Goal: Task Accomplishment & Management: Manage account settings

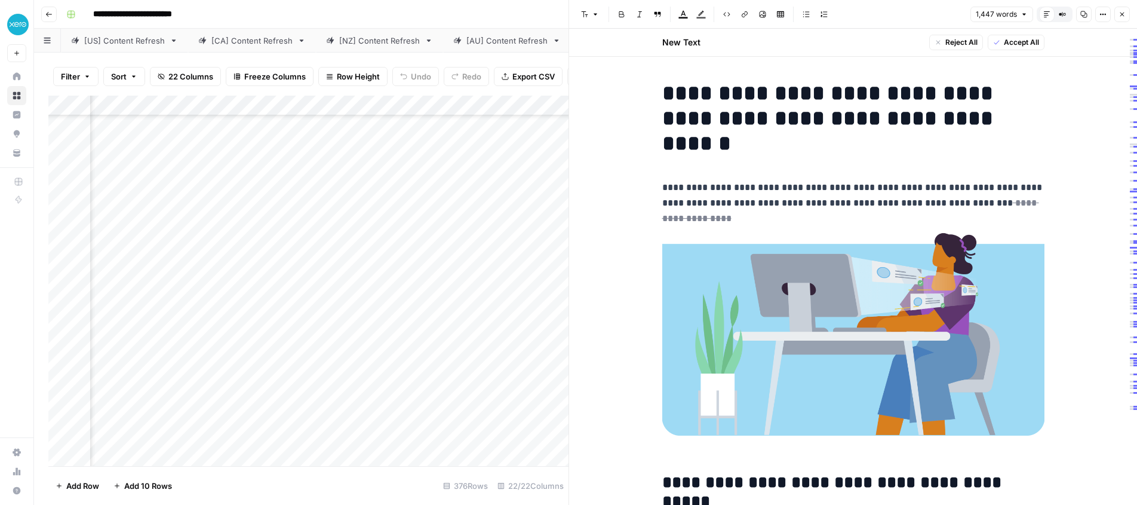
scroll to position [447, 0]
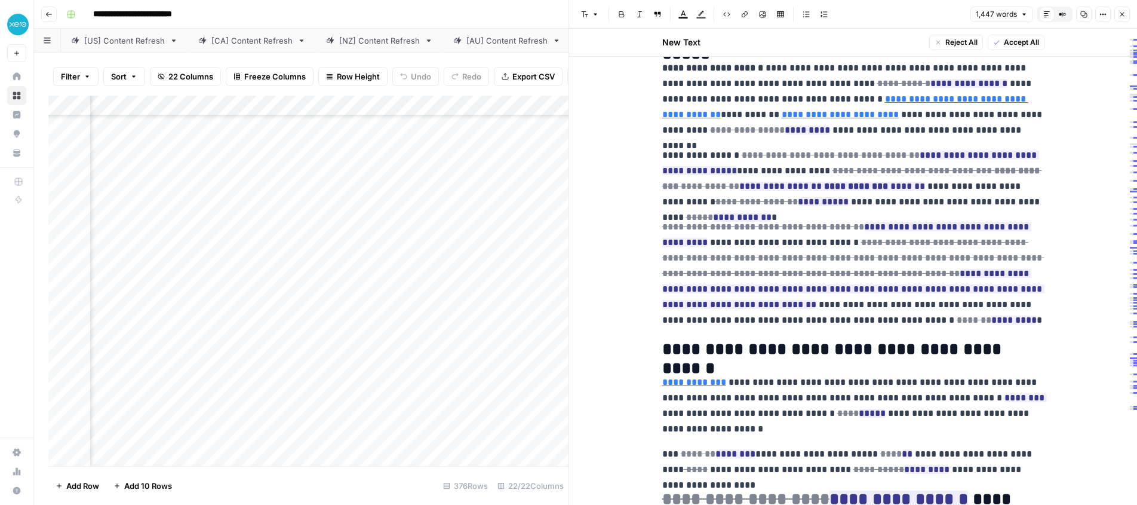
click at [1125, 15] on icon "button" at bounding box center [1122, 14] width 7 height 7
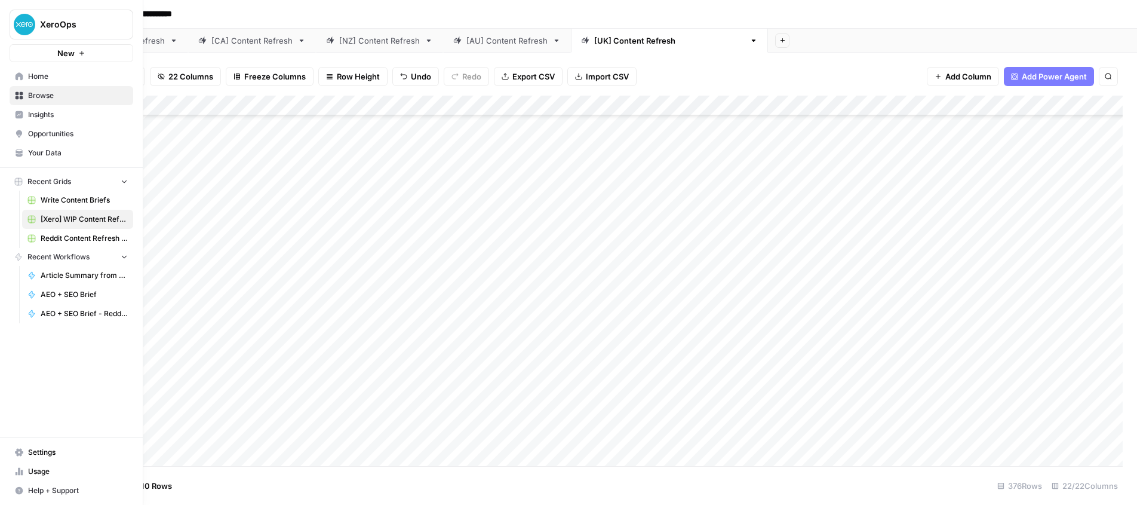
click at [38, 117] on span "Insights" at bounding box center [78, 114] width 100 height 11
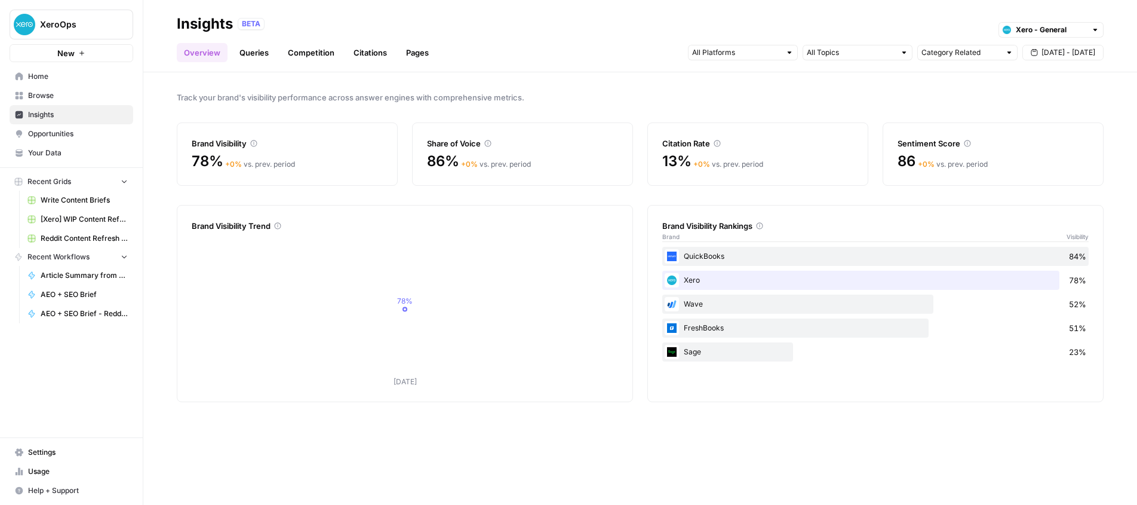
click at [237, 52] on link "Queries" at bounding box center [254, 52] width 44 height 19
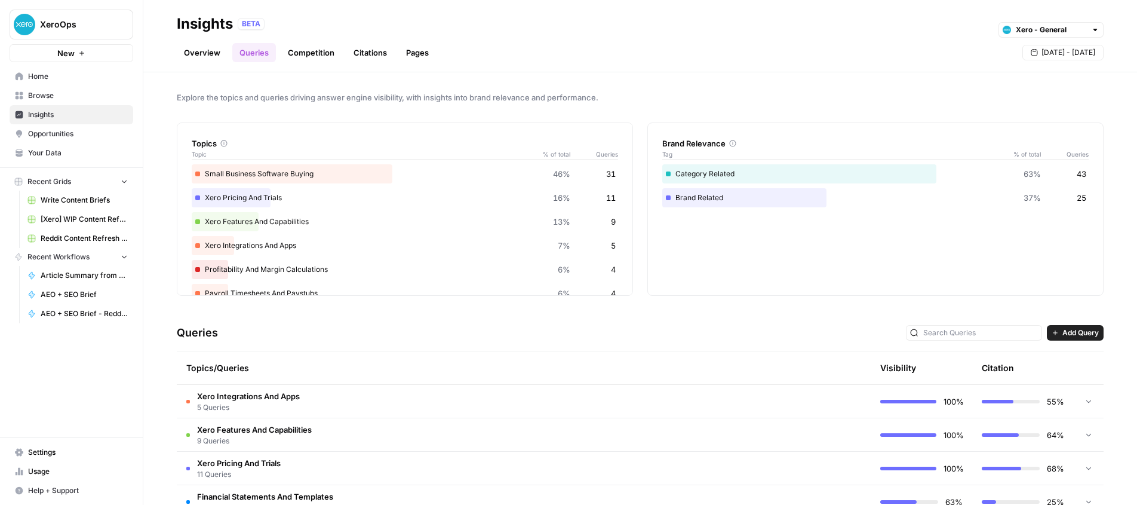
click at [322, 51] on link "Competition" at bounding box center [311, 52] width 61 height 19
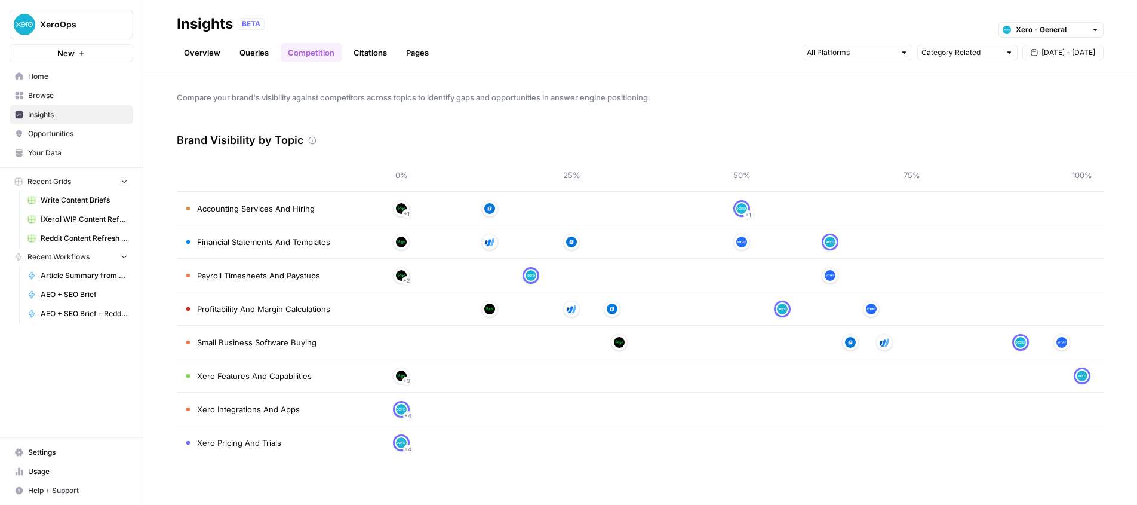
click at [365, 50] on link "Citations" at bounding box center [370, 52] width 48 height 19
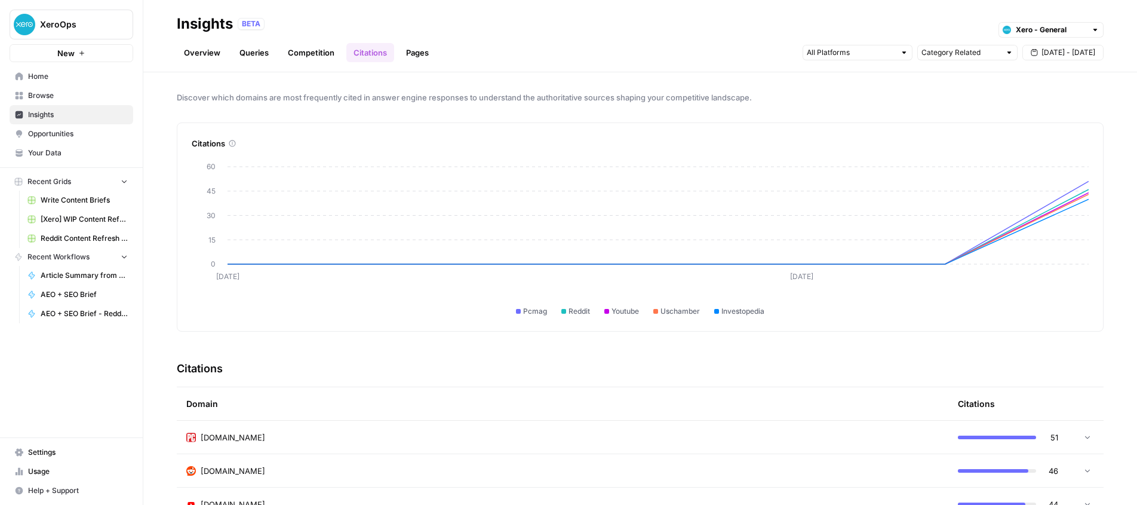
click at [418, 51] on link "Pages" at bounding box center [417, 52] width 37 height 19
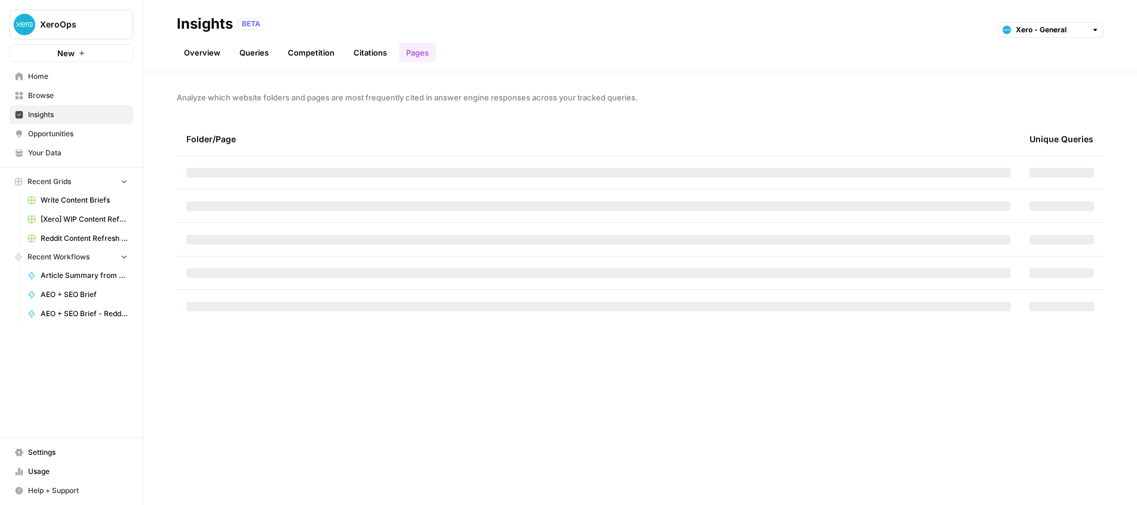
click at [208, 49] on link "Overview" at bounding box center [202, 52] width 51 height 19
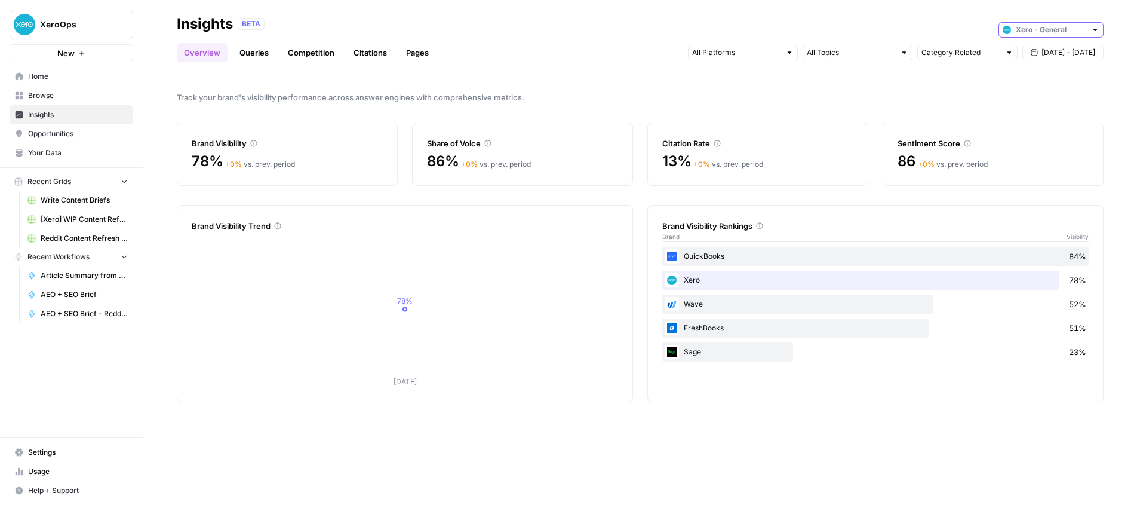
click at [1035, 28] on input "text" at bounding box center [1051, 30] width 70 height 12
click at [1039, 75] on span "Xero - [[GEOGRAPHIC_DATA]]" at bounding box center [1055, 73] width 67 height 12
type input "Xero - [[GEOGRAPHIC_DATA]]"
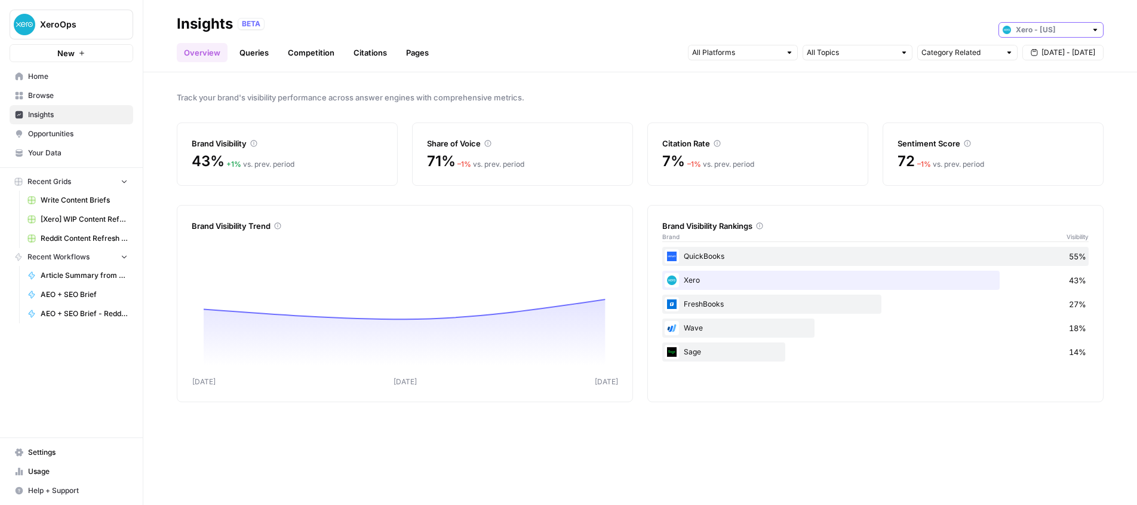
click at [1059, 28] on input "text" at bounding box center [1051, 30] width 70 height 12
type input "Xero - [[GEOGRAPHIC_DATA]]"
click at [964, 23] on div "BETA Xero - [[GEOGRAPHIC_DATA]]" at bounding box center [671, 24] width 866 height 16
click at [254, 54] on link "Queries" at bounding box center [254, 52] width 44 height 19
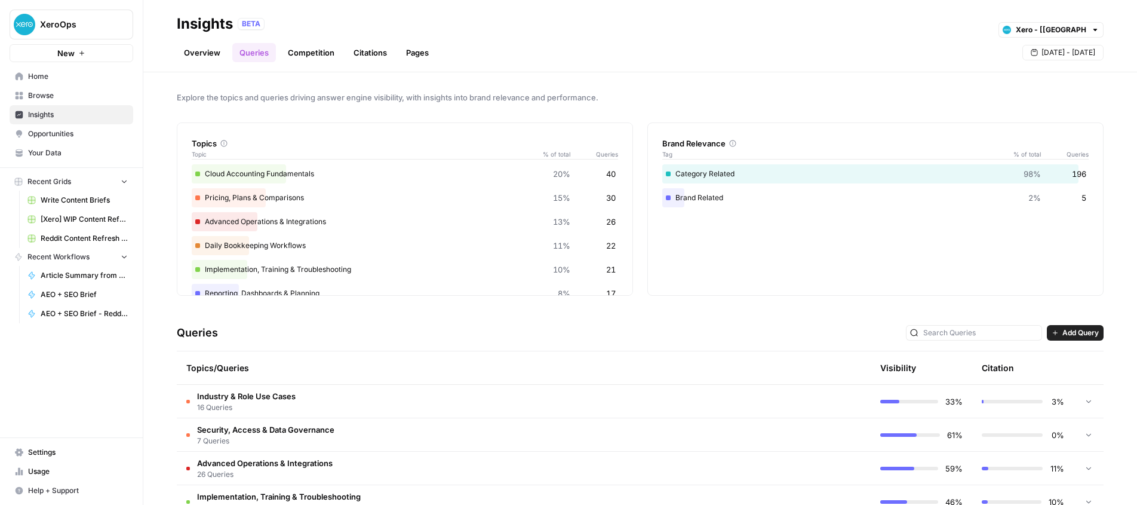
click at [318, 55] on link "Competition" at bounding box center [311, 52] width 61 height 19
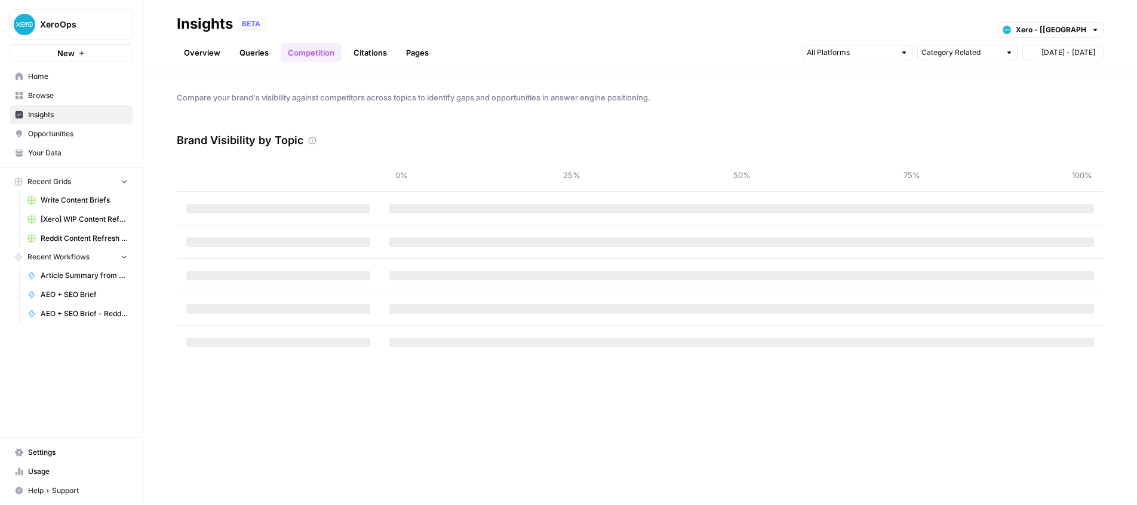
click at [366, 55] on link "Citations" at bounding box center [370, 52] width 48 height 19
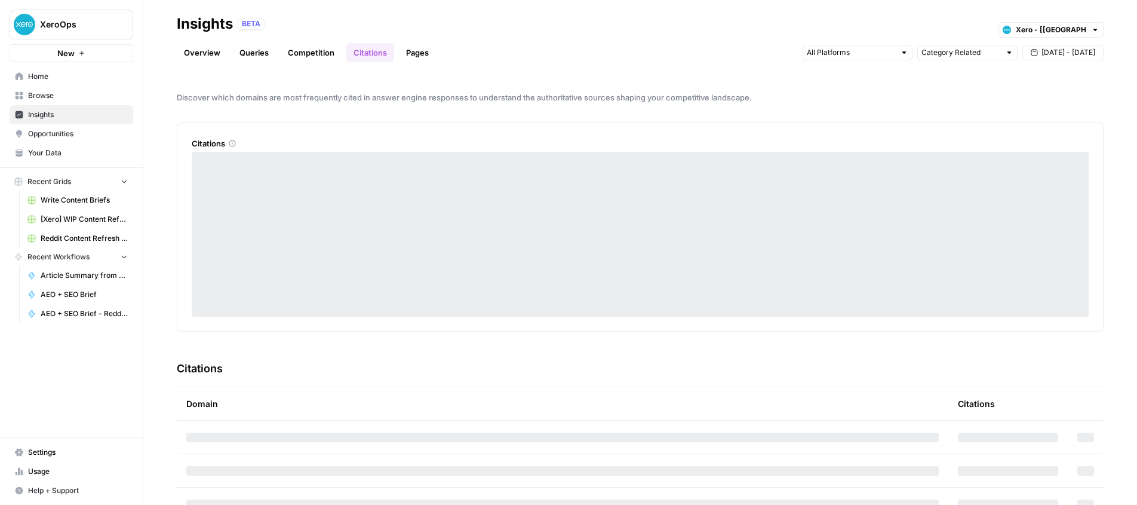
click at [419, 53] on link "Pages" at bounding box center [417, 52] width 37 height 19
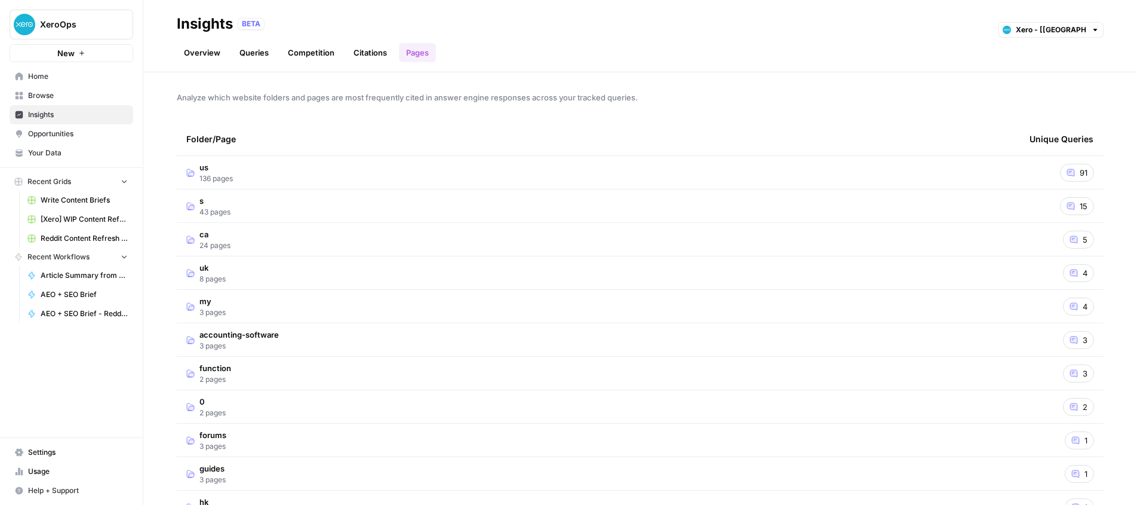
click at [187, 52] on link "Overview" at bounding box center [202, 52] width 51 height 19
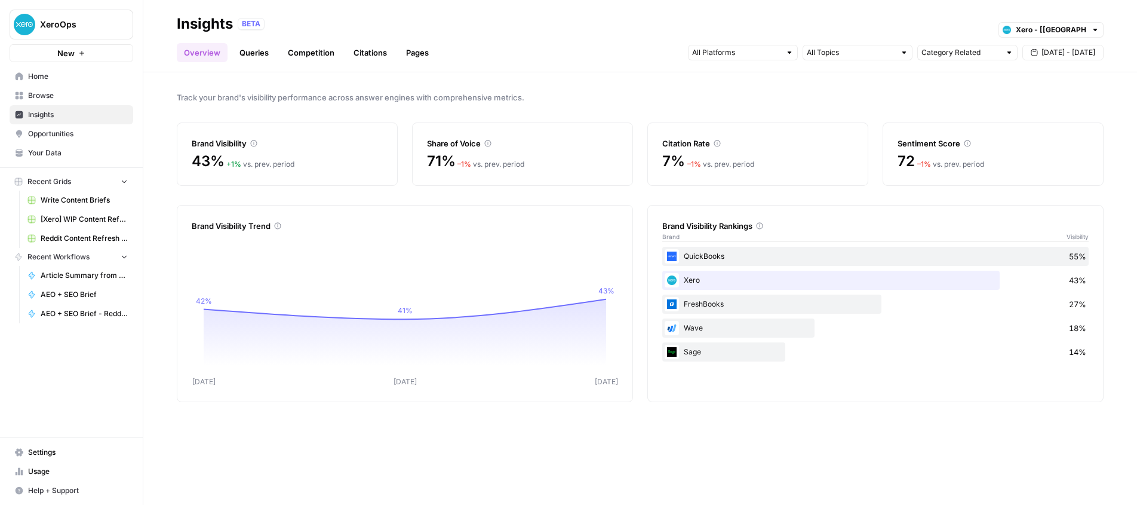
click at [308, 56] on link "Competition" at bounding box center [311, 52] width 61 height 19
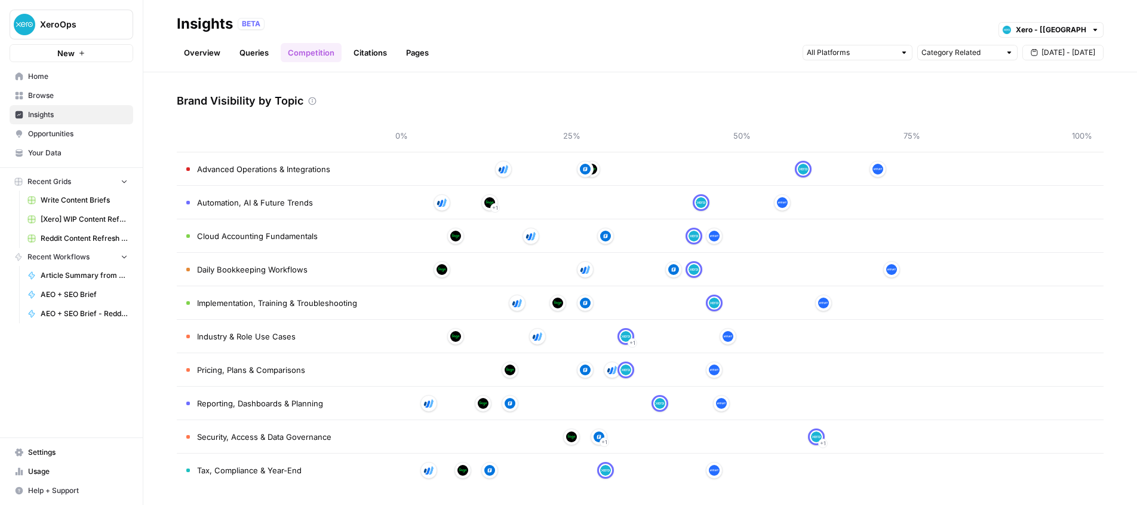
scroll to position [41, 0]
click at [799, 166] on img at bounding box center [803, 167] width 11 height 11
click at [269, 57] on link "Queries" at bounding box center [254, 52] width 44 height 19
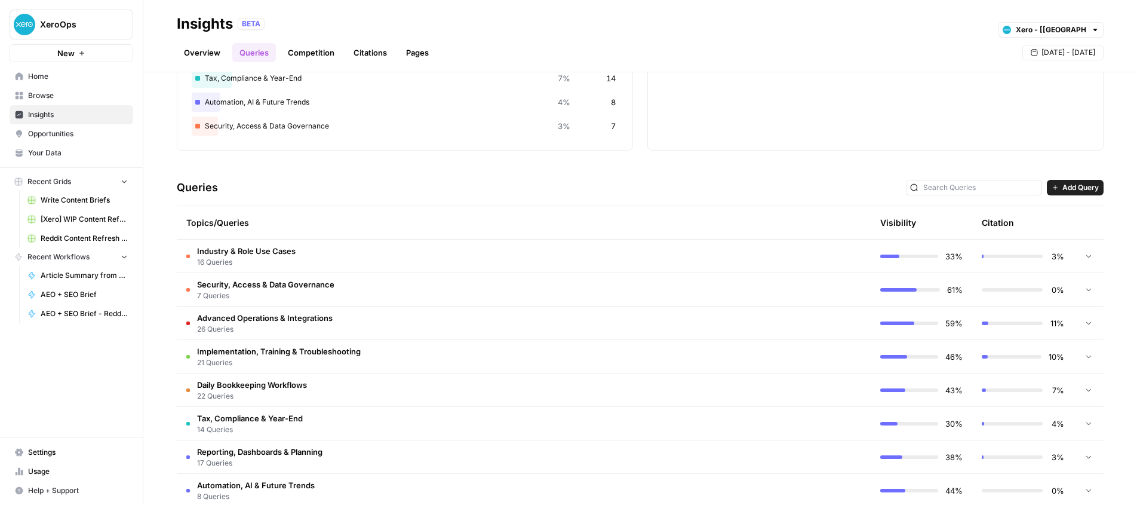
scroll to position [161, 0]
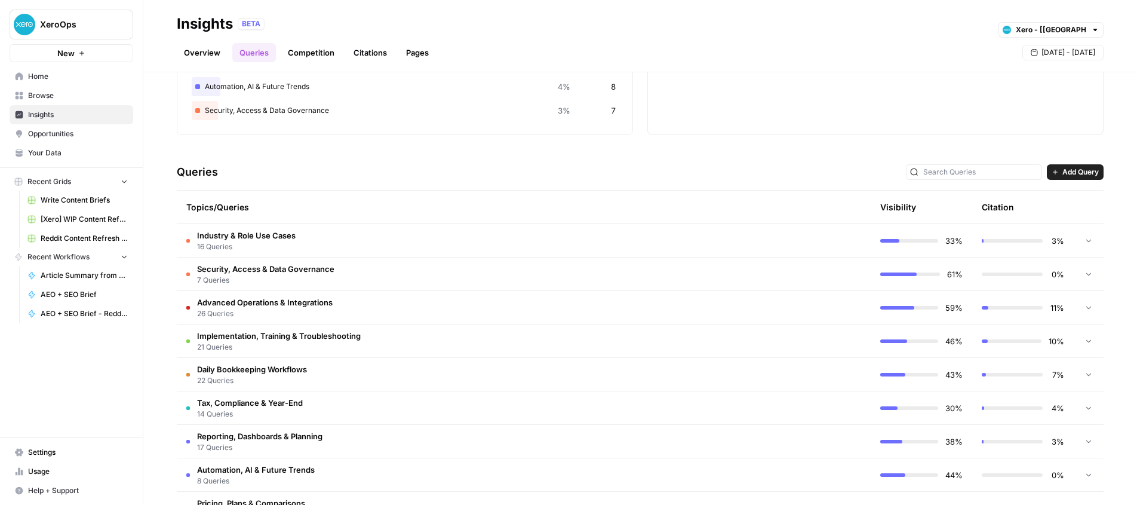
click at [400, 231] on td "Industry & Role Use Cases 16 Queries" at bounding box center [473, 240] width 592 height 33
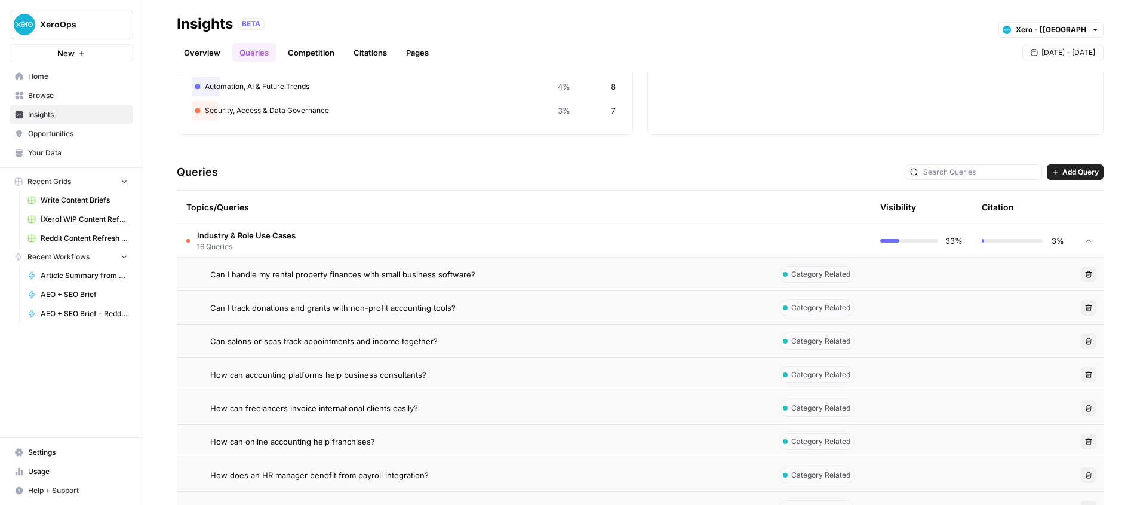
click at [410, 282] on td "Can I handle my rental property finances with small business software?" at bounding box center [473, 273] width 592 height 33
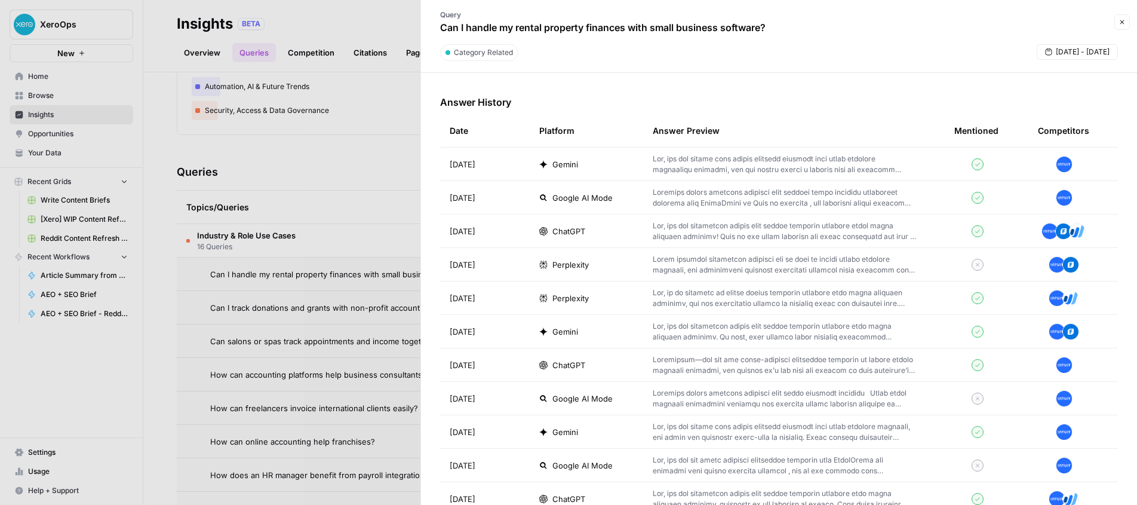
scroll to position [409, 0]
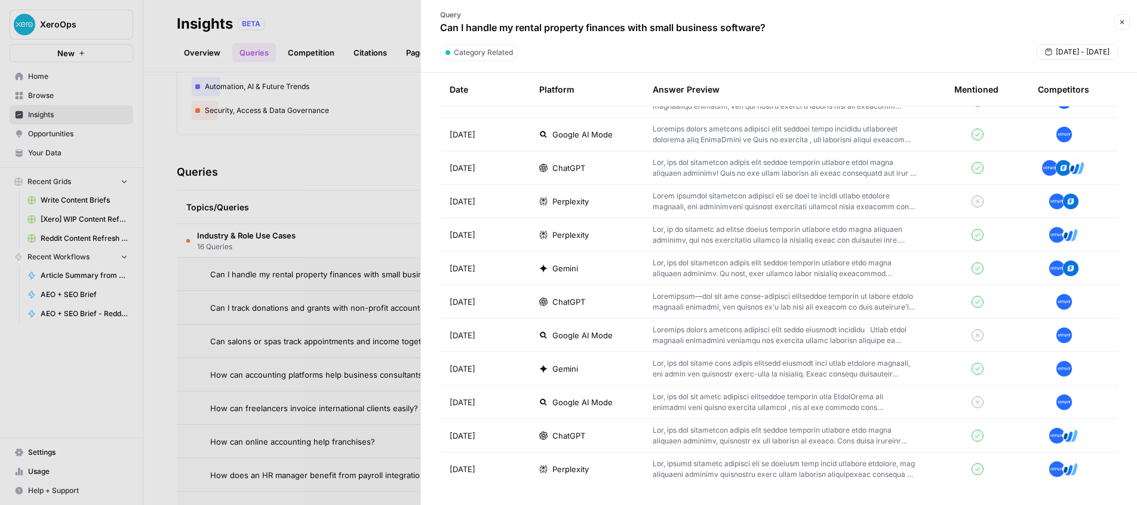
click at [1124, 26] on button "Close" at bounding box center [1122, 22] width 16 height 16
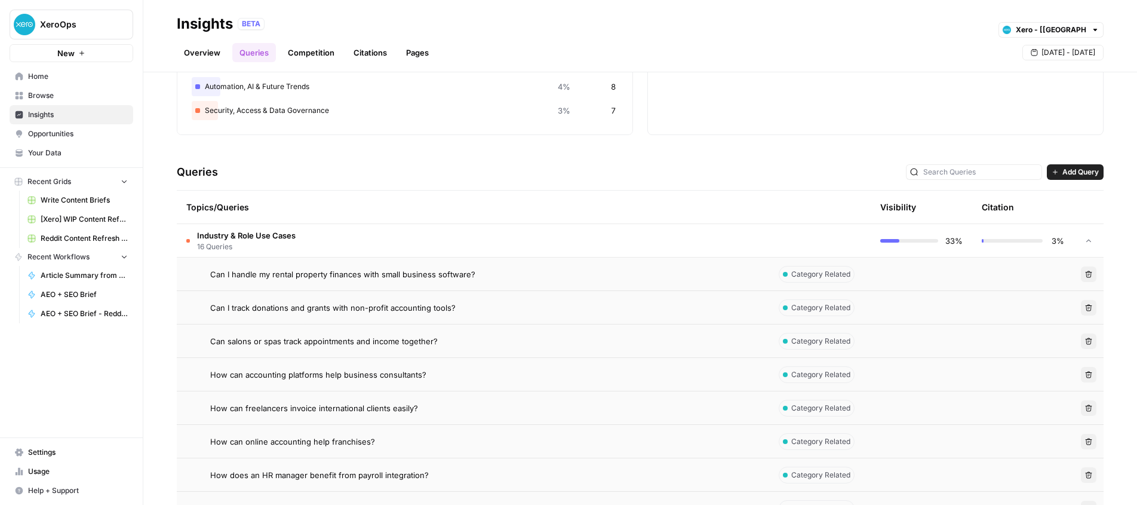
click at [74, 133] on span "Opportunities" at bounding box center [78, 133] width 100 height 11
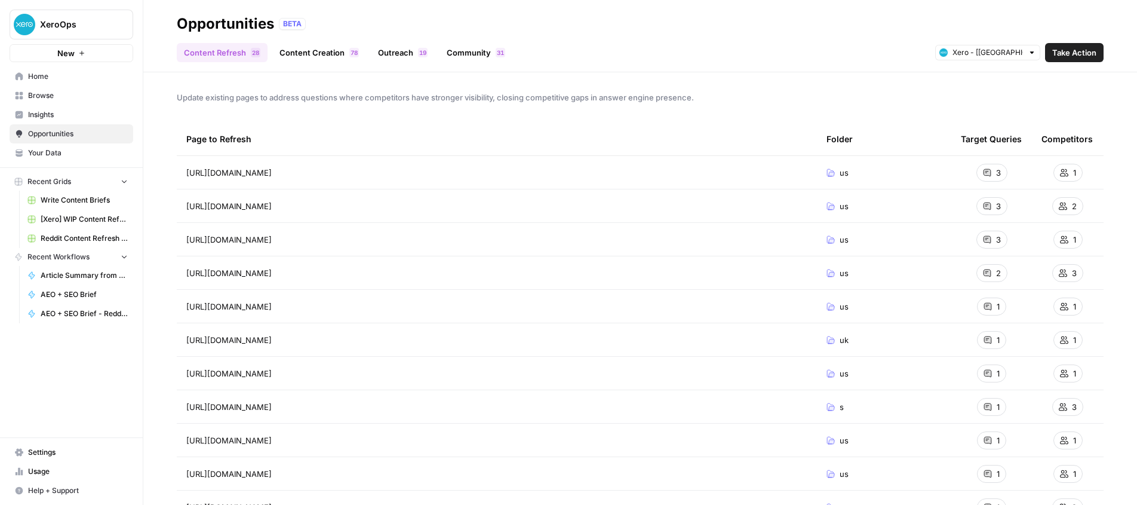
click at [465, 60] on link "Community 1 3" at bounding box center [476, 52] width 73 height 19
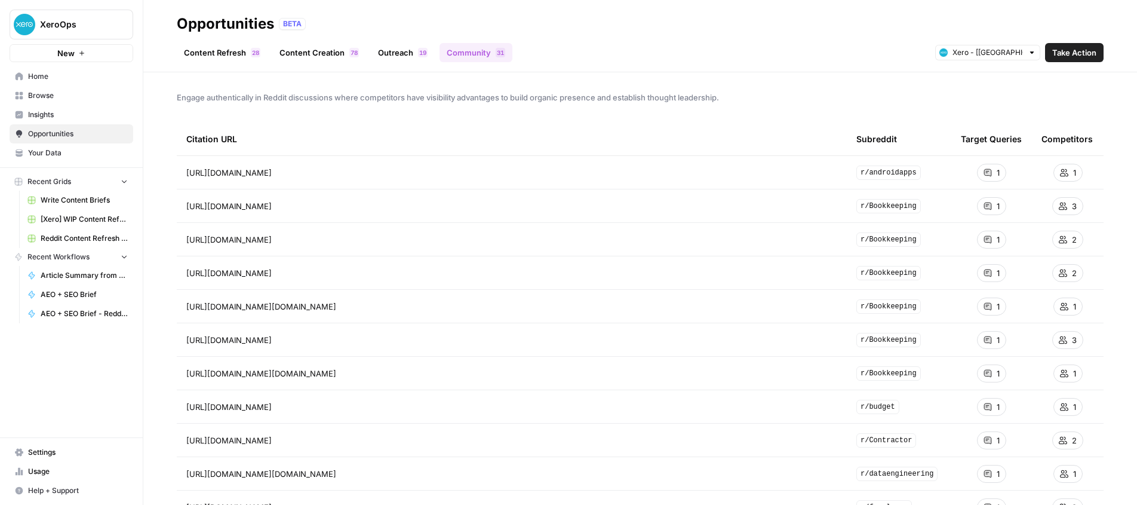
click at [684, 174] on div "[URL][DOMAIN_NAME] Go to page" at bounding box center [511, 172] width 651 height 14
click at [292, 174] on icon "Go to page https://www.reddit.com/r/androidapps/comments/1fb5ge6/whats_is_the_b…" at bounding box center [288, 172] width 7 height 7
click at [36, 115] on span "Insights" at bounding box center [78, 114] width 100 height 11
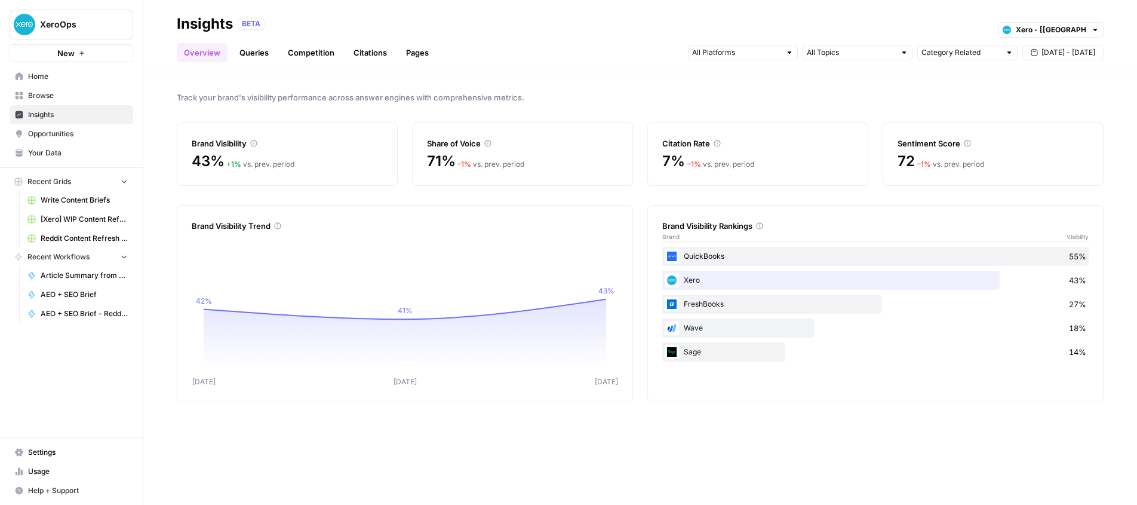
click at [44, 129] on span "Opportunities" at bounding box center [78, 133] width 100 height 11
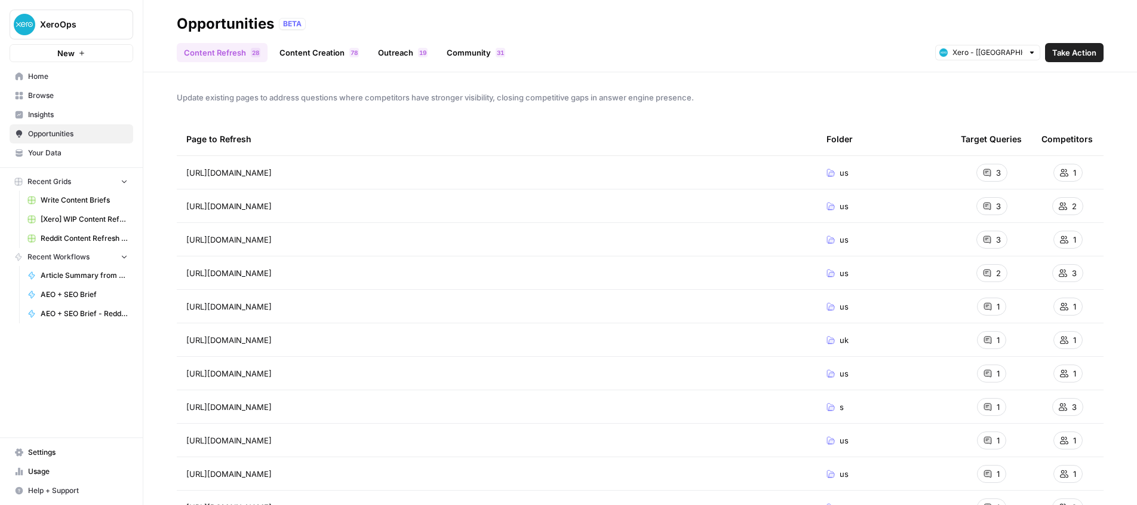
click at [456, 54] on link "Community 1 3" at bounding box center [476, 52] width 73 height 19
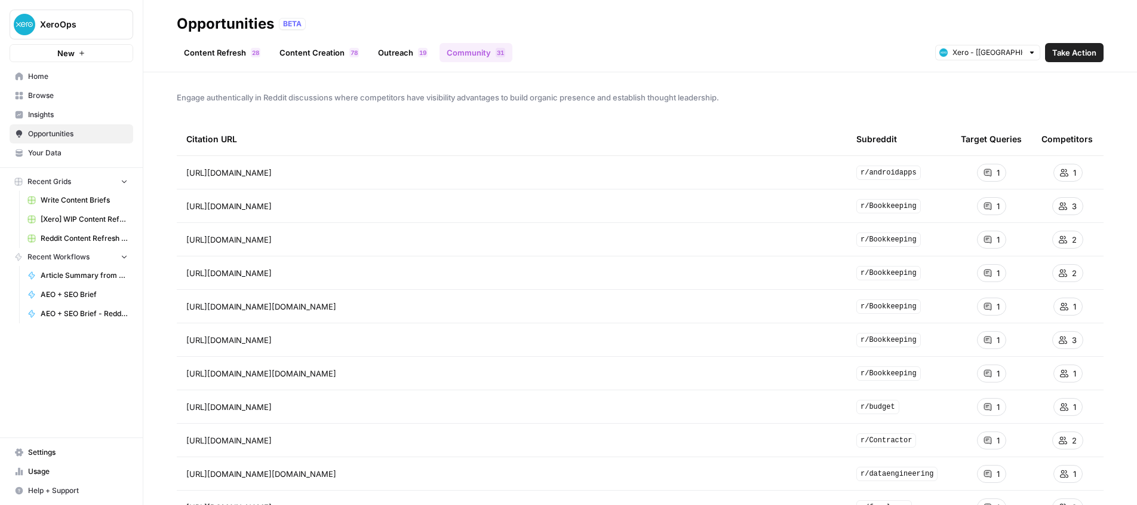
click at [398, 58] on link "Outreach 9 1" at bounding box center [403, 52] width 64 height 19
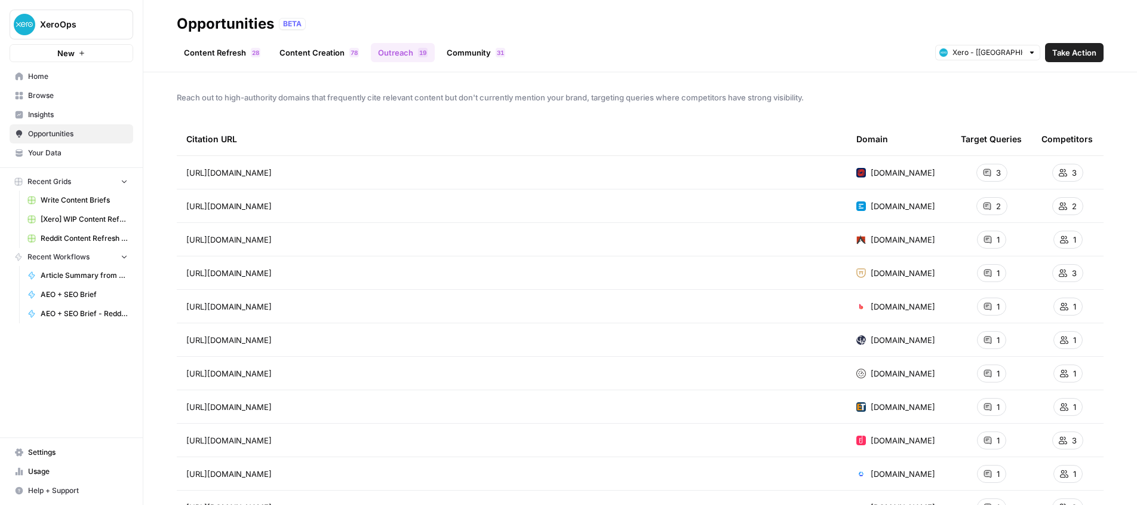
click at [464, 54] on link "Community 1 3" at bounding box center [476, 52] width 73 height 19
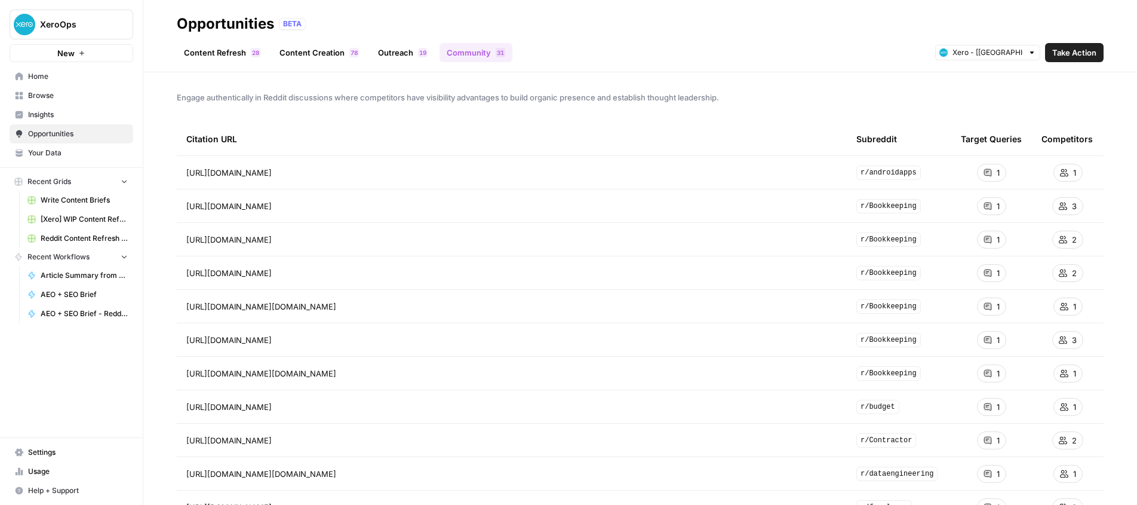
click at [1089, 56] on span "Take Action" at bounding box center [1074, 53] width 44 height 12
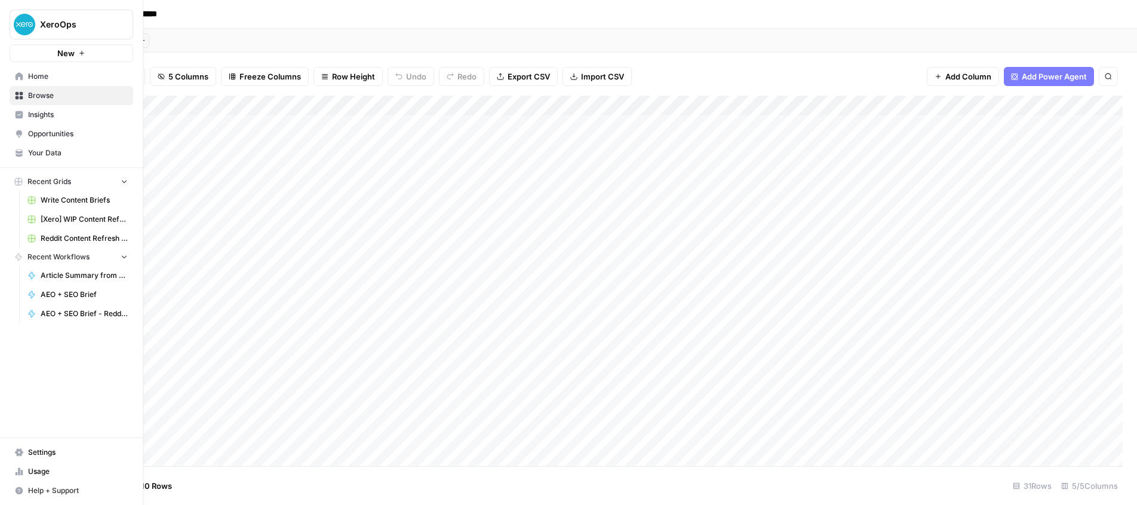
click at [33, 134] on span "Opportunities" at bounding box center [78, 133] width 100 height 11
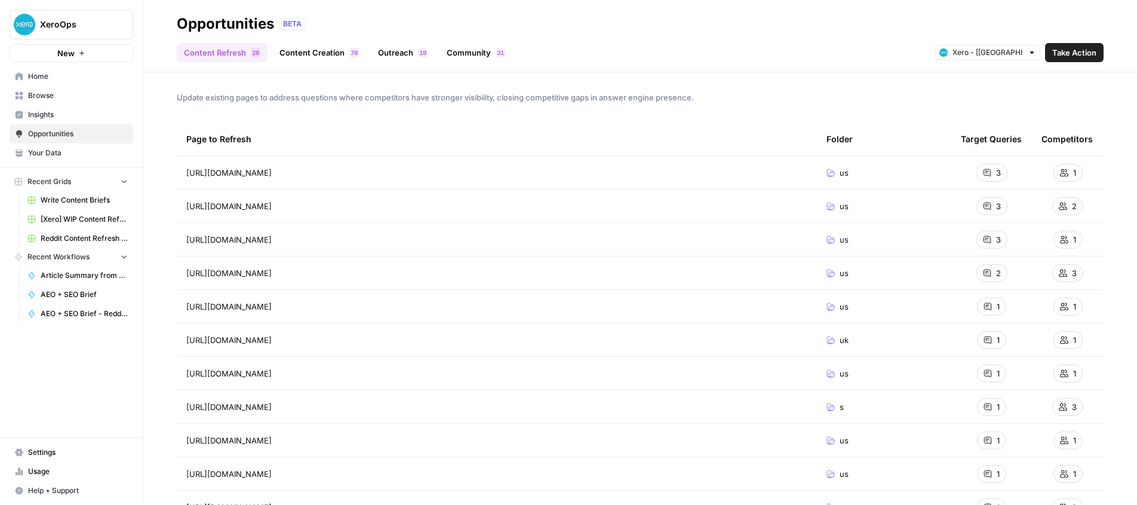
click at [220, 57] on link "Content Refresh 8 2" at bounding box center [222, 52] width 91 height 19
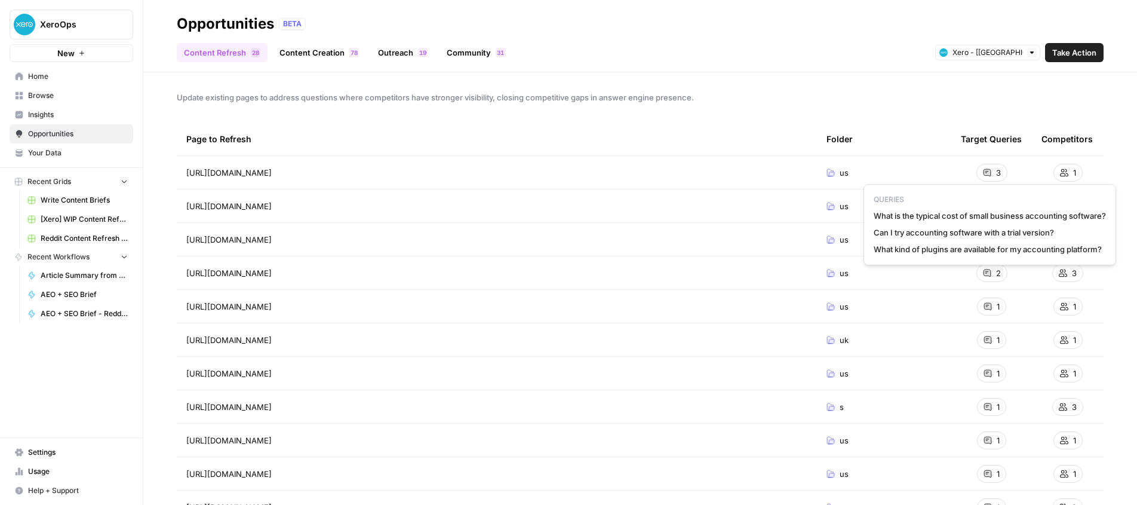
click at [994, 173] on div "3" at bounding box center [991, 173] width 31 height 18
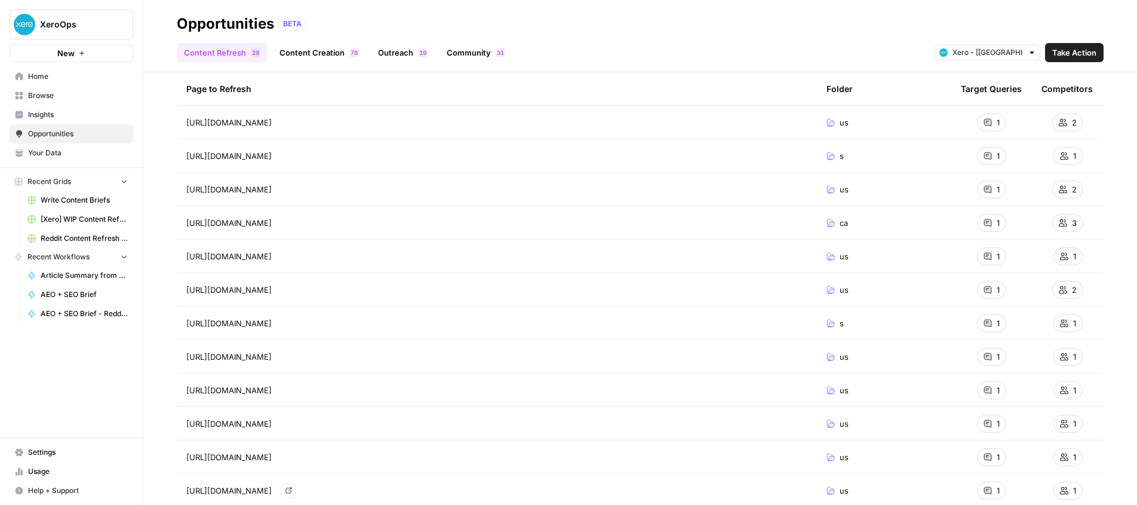
scroll to position [264, 0]
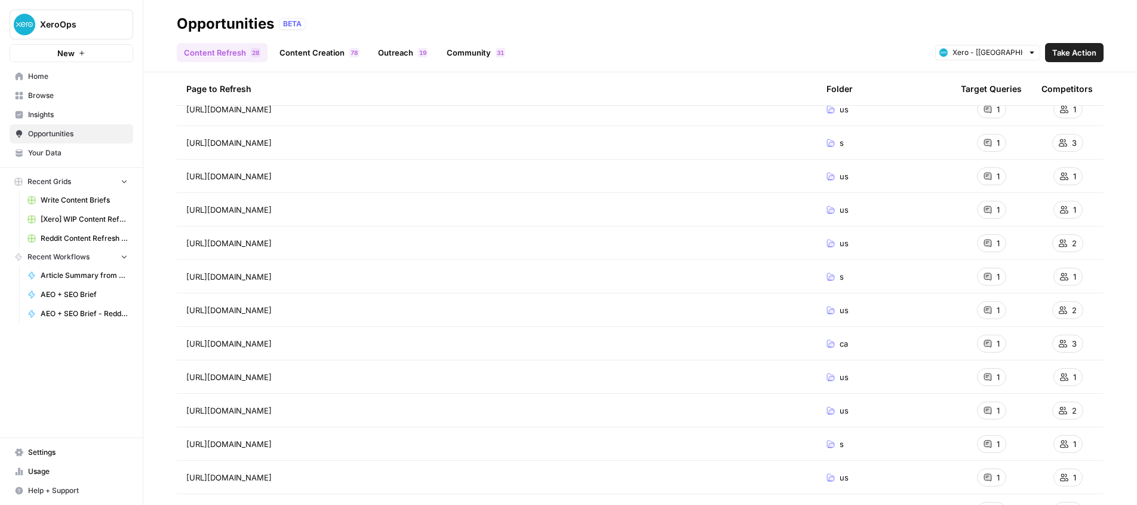
click at [42, 94] on span "Browse" at bounding box center [78, 95] width 100 height 11
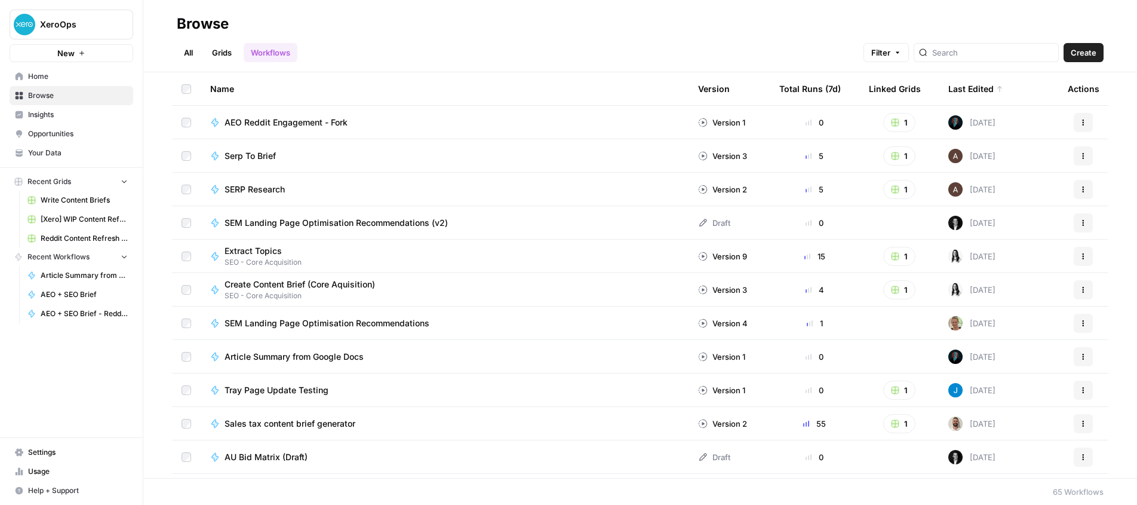
click at [216, 56] on link "Grids" at bounding box center [222, 52] width 34 height 19
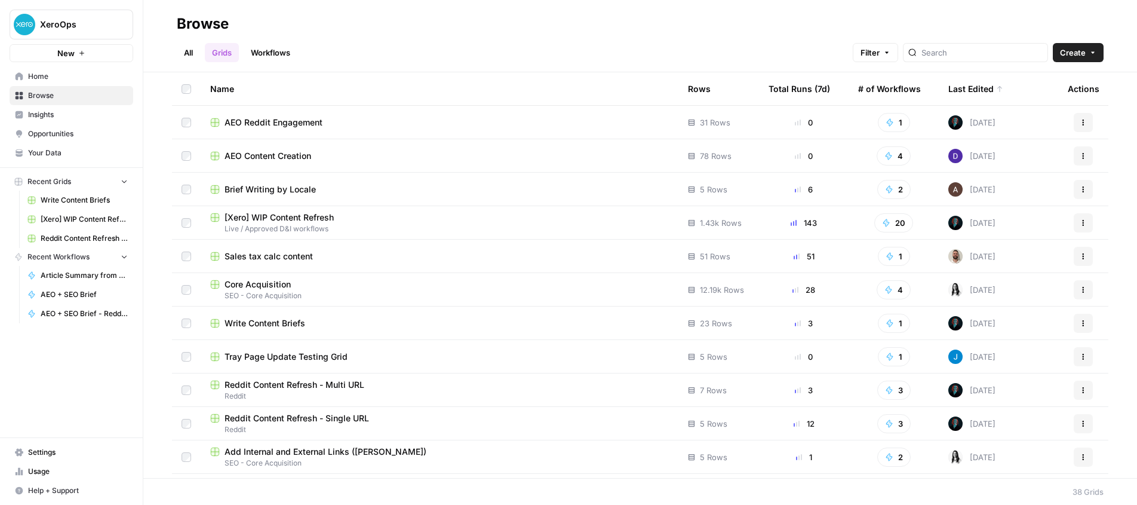
click at [38, 110] on span "Insights" at bounding box center [78, 114] width 100 height 11
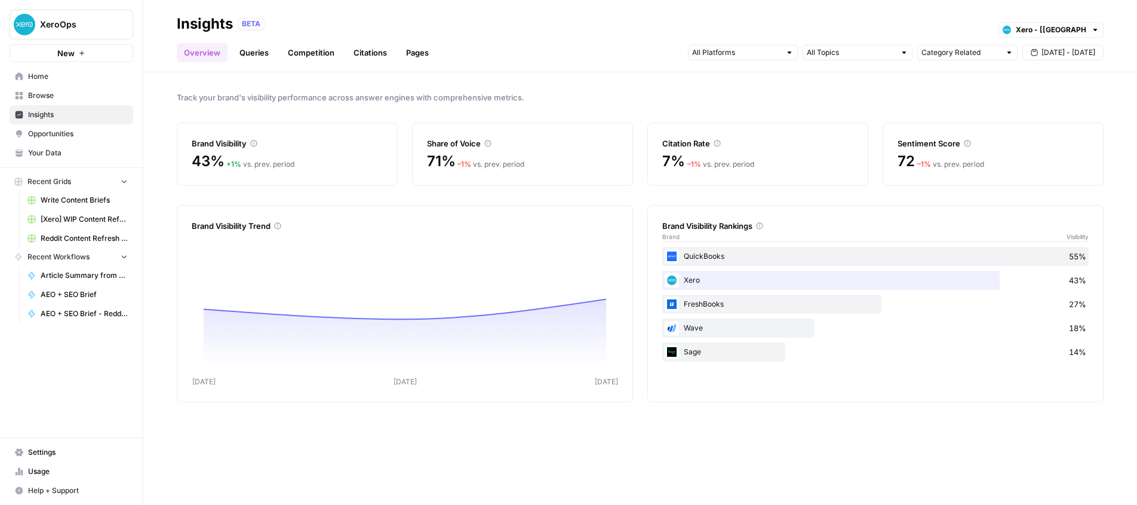
click at [784, 250] on div "QuickBooks 55%" at bounding box center [875, 256] width 426 height 19
click at [736, 256] on div "QuickBooks 55%" at bounding box center [875, 256] width 426 height 19
click at [353, 47] on link "Citations" at bounding box center [370, 52] width 48 height 19
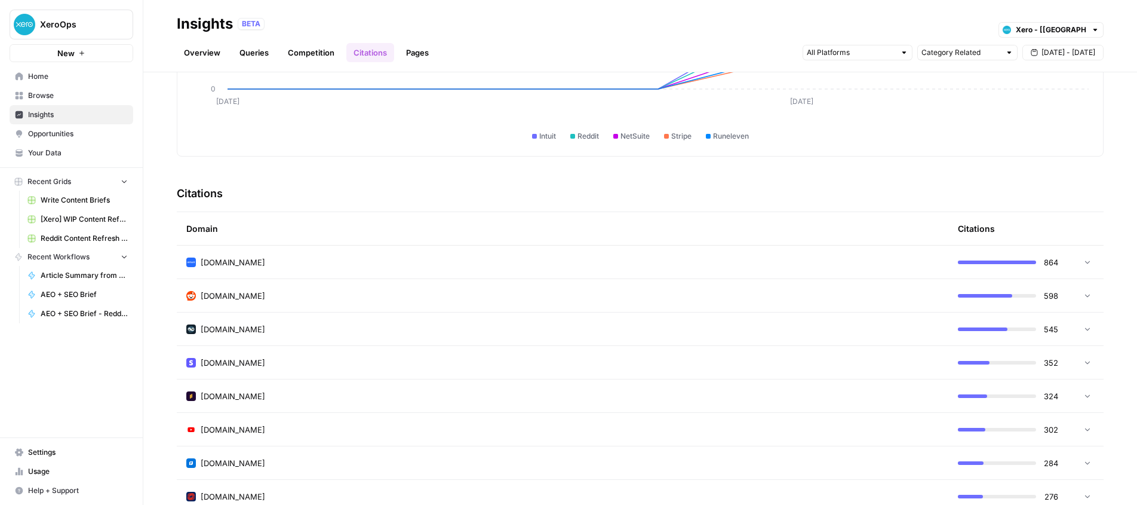
scroll to position [177, 0]
click at [779, 257] on div "[DOMAIN_NAME]" at bounding box center [562, 260] width 752 height 12
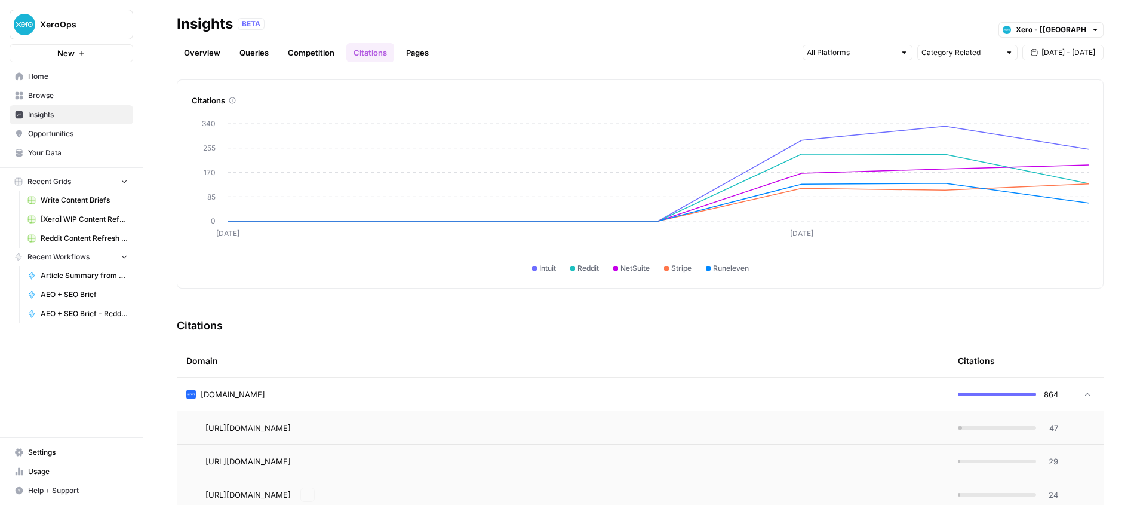
scroll to position [0, 0]
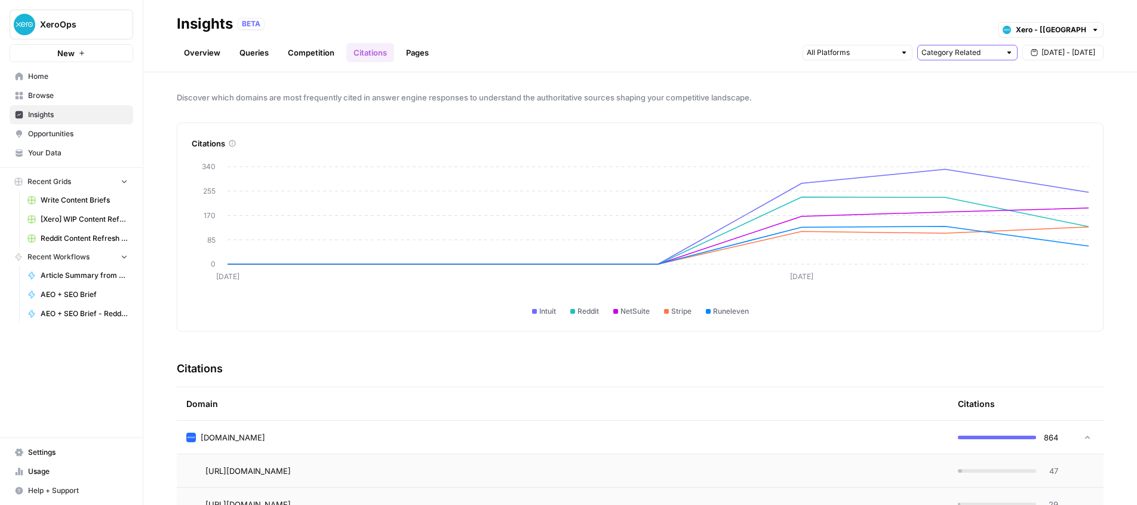
click at [945, 58] on input "text" at bounding box center [961, 53] width 79 height 12
type input "Category Related"
click at [880, 53] on input "text" at bounding box center [851, 53] width 88 height 12
click at [919, 67] on header "Insights BETA Xero - [[GEOGRAPHIC_DATA]] Overview Queries Competition Citations…" at bounding box center [640, 36] width 994 height 72
click at [42, 97] on span "Browse" at bounding box center [78, 95] width 100 height 11
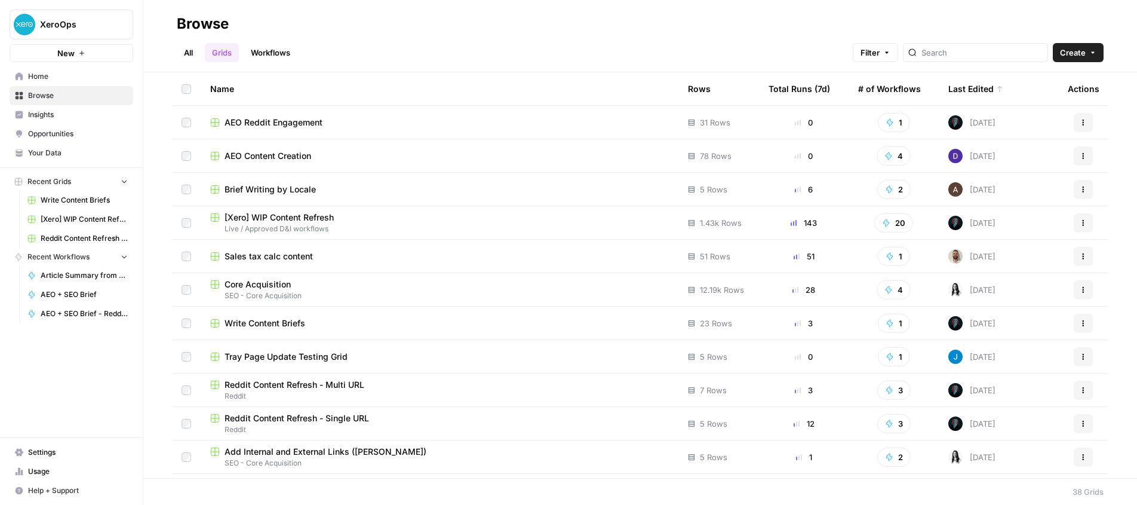
click at [291, 125] on span "AEO Reddit Engagement" at bounding box center [274, 122] width 98 height 12
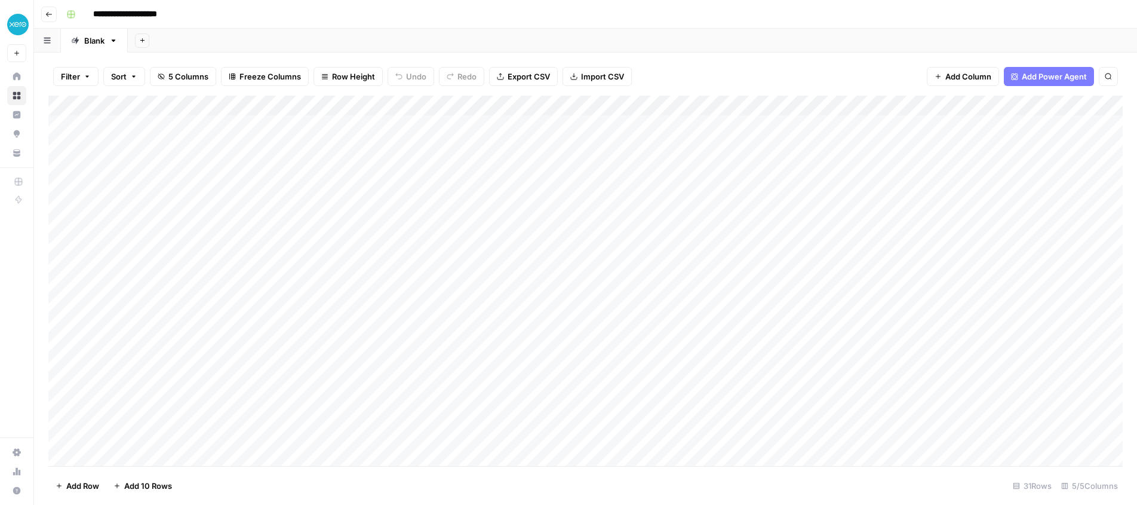
click at [406, 125] on div "Add Column" at bounding box center [585, 281] width 1074 height 370
click at [324, 143] on div "Add Column" at bounding box center [585, 281] width 1074 height 370
click at [406, 143] on div "Add Column" at bounding box center [585, 281] width 1074 height 370
click at [409, 143] on div "Add Column" at bounding box center [585, 281] width 1074 height 370
click at [453, 145] on div at bounding box center [409, 145] width 148 height 22
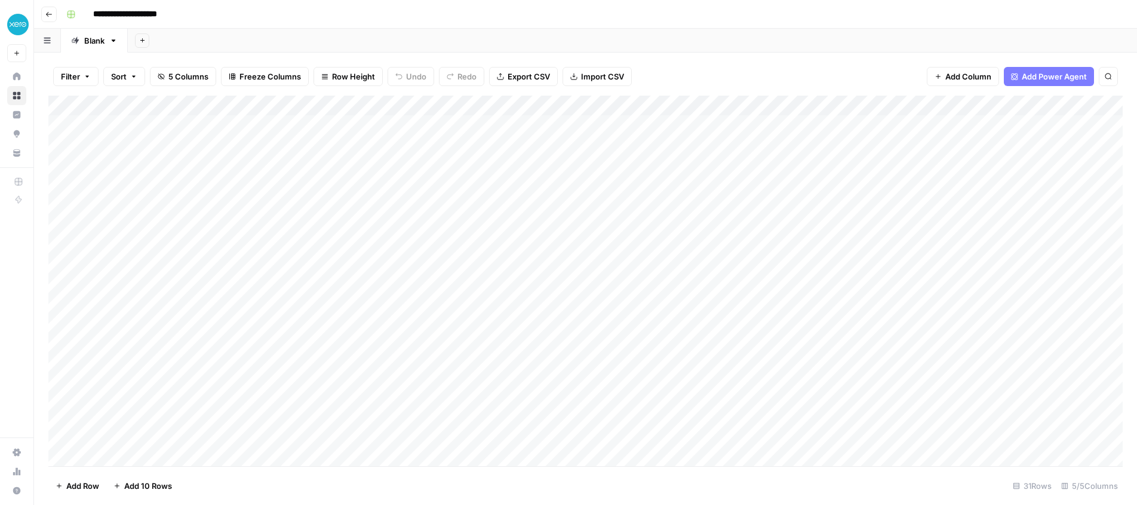
click at [453, 144] on div at bounding box center [409, 145] width 148 height 22
click at [424, 122] on div "Add Column" at bounding box center [585, 281] width 1074 height 370
click at [370, 122] on div "Add Column" at bounding box center [585, 281] width 1074 height 370
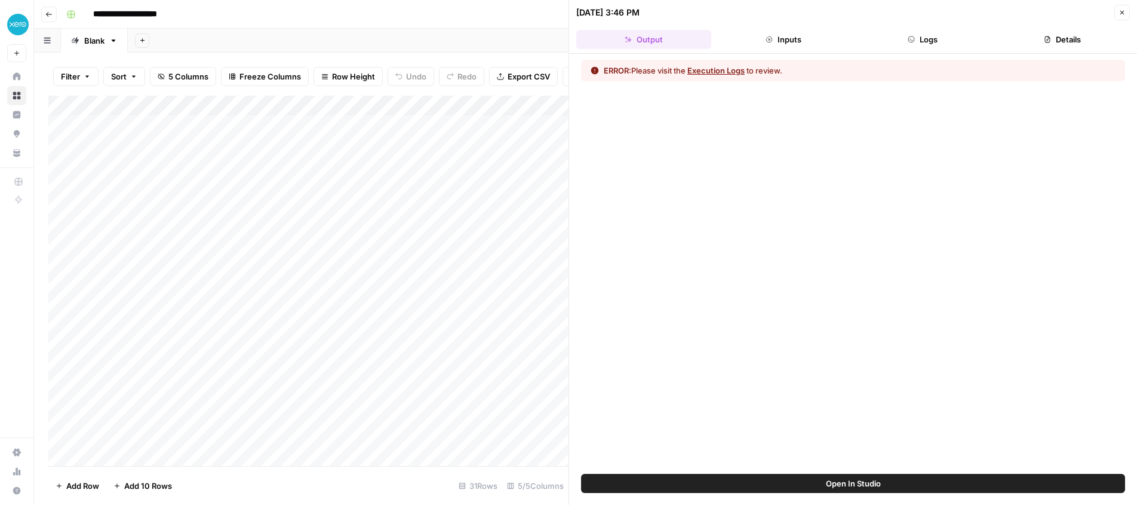
click at [724, 75] on button "Execution Logs" at bounding box center [715, 70] width 57 height 12
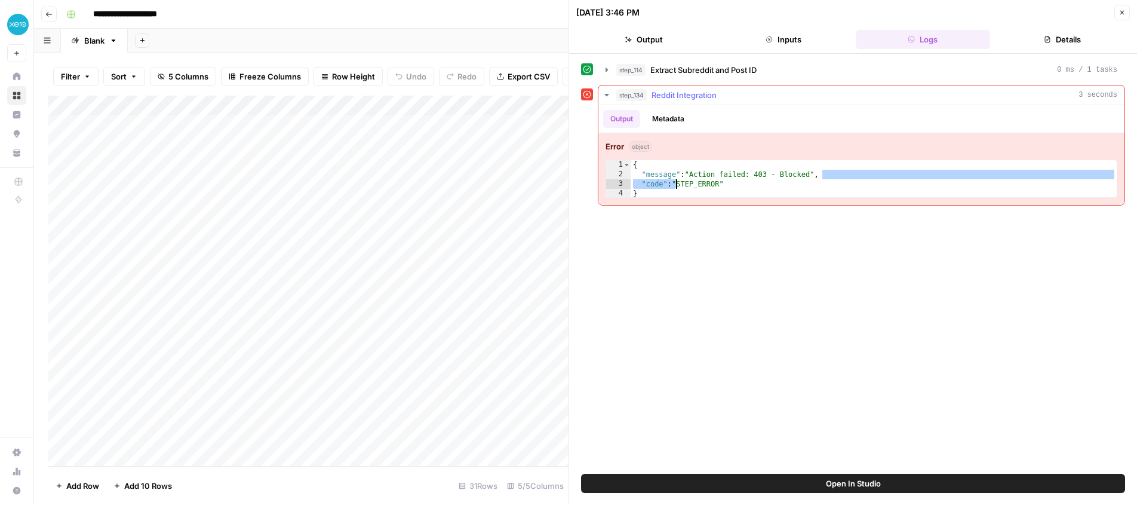
drag, startPoint x: 840, startPoint y: 175, endPoint x: 772, endPoint y: 166, distance: 68.1
click at [690, 181] on div "{ "message" : "Action failed: 403 - Blocked" , "code" : "STEP_ERROR" }" at bounding box center [874, 188] width 486 height 57
click at [778, 164] on div "{ "message" : "Action failed: 403 - Blocked" , "code" : "STEP_ERROR" }" at bounding box center [874, 188] width 486 height 57
type textarea "*"
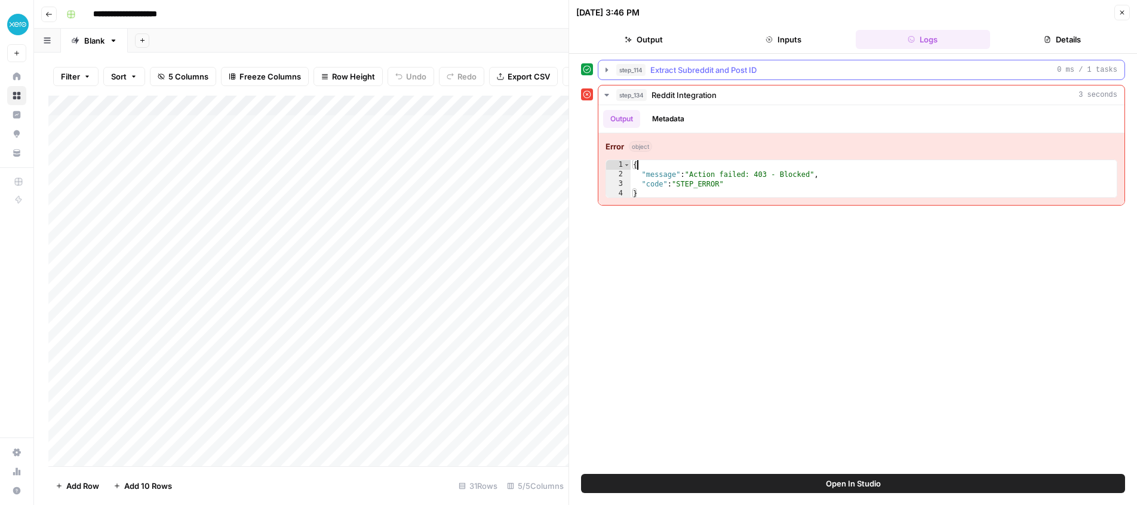
click at [689, 65] on span "Extract Subreddit and Post ID" at bounding box center [703, 70] width 106 height 12
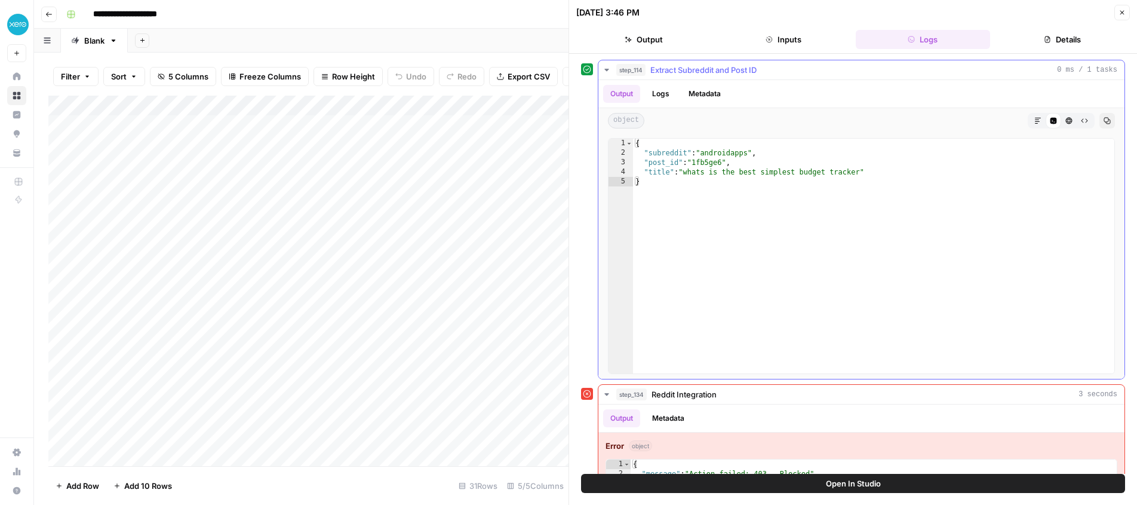
click at [701, 67] on span "Extract Subreddit and Post ID" at bounding box center [703, 70] width 106 height 12
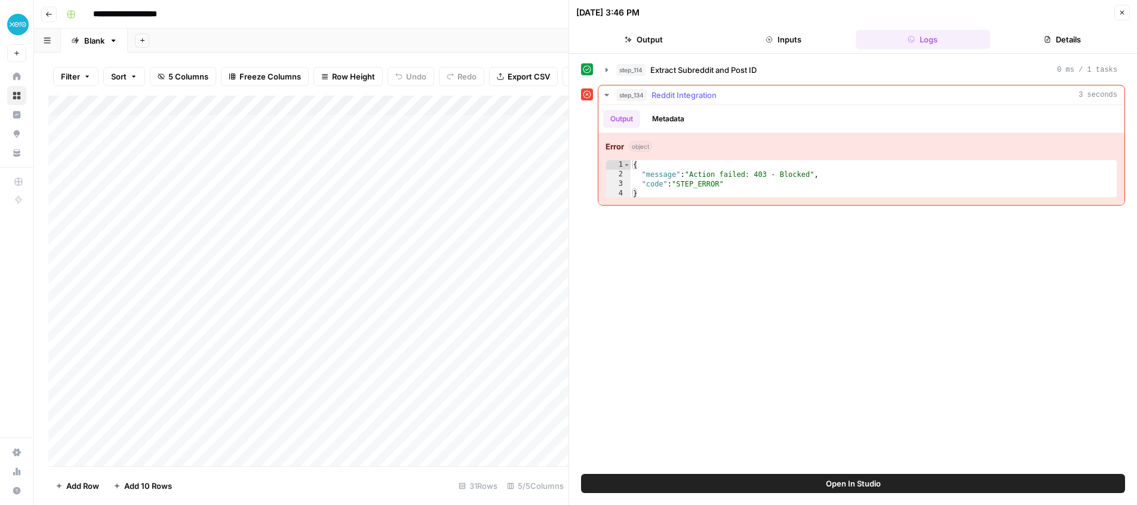
click at [692, 94] on span "Reddit Integration" at bounding box center [684, 95] width 65 height 12
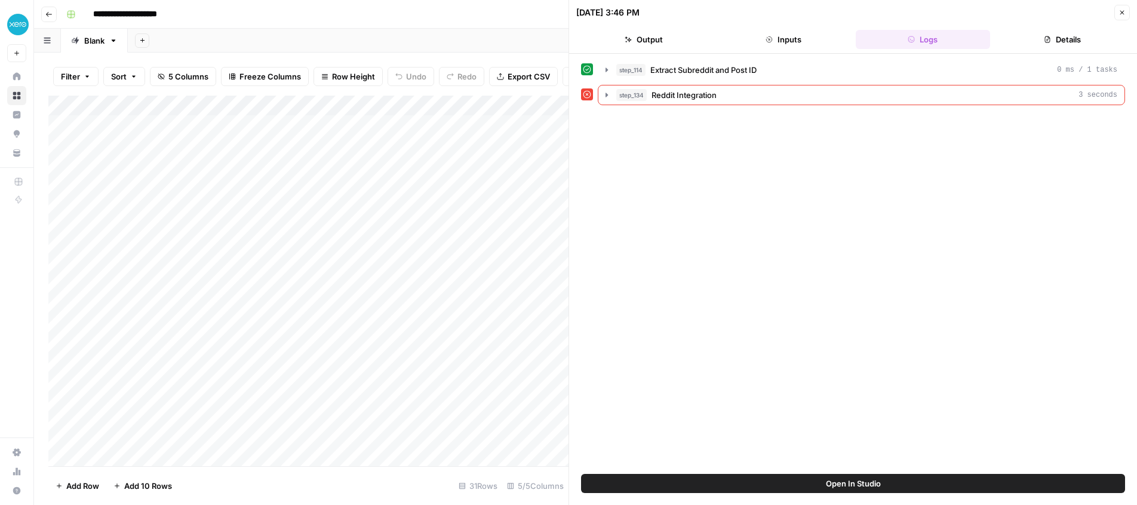
click at [1122, 11] on icon "button" at bounding box center [1122, 12] width 7 height 7
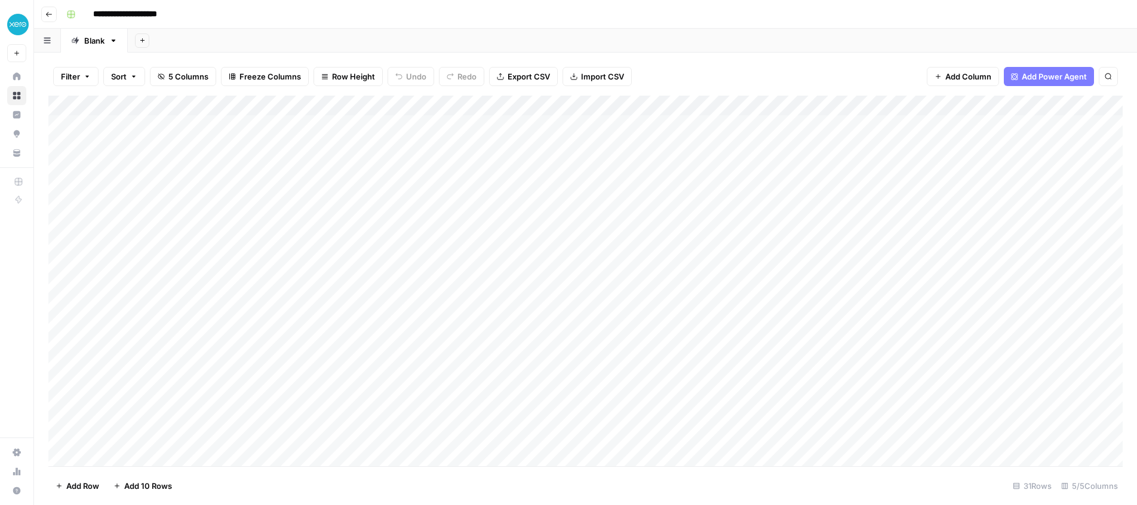
click at [45, 14] on icon "button" at bounding box center [48, 14] width 7 height 7
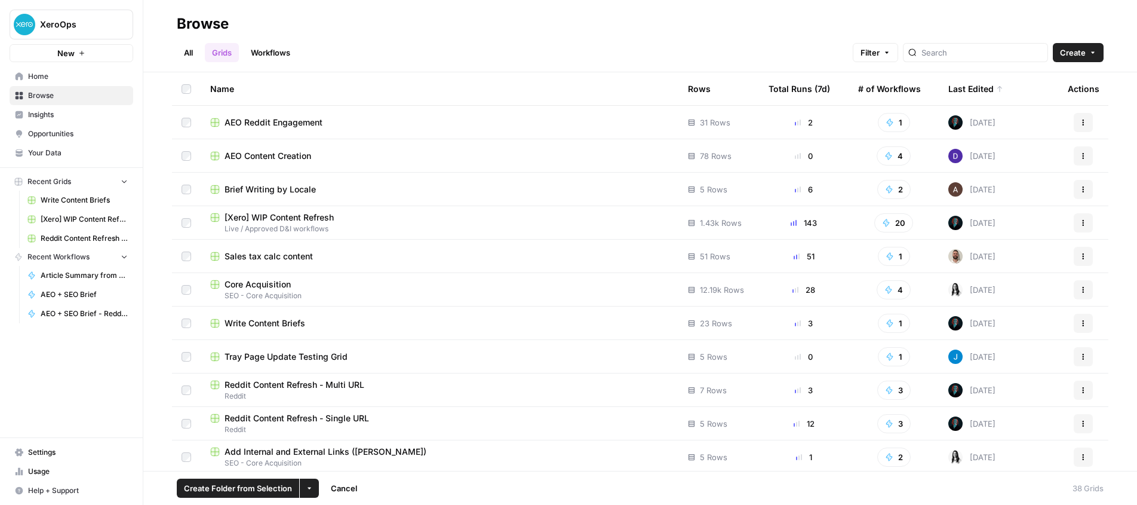
click at [1088, 122] on button "Actions" at bounding box center [1083, 122] width 19 height 19
click at [1010, 222] on span "Delete" at bounding box center [1030, 221] width 96 height 12
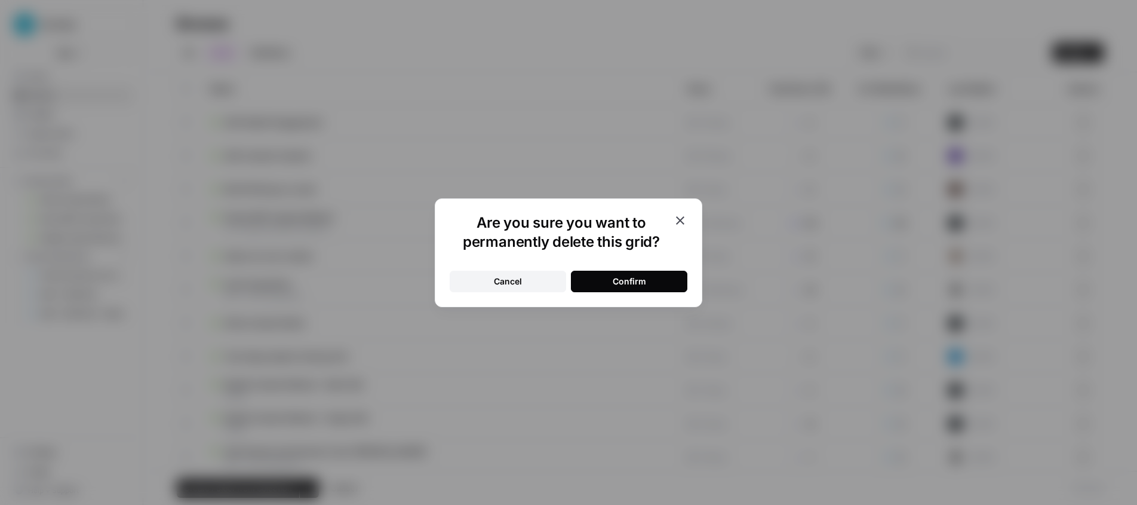
click at [634, 273] on button "Confirm" at bounding box center [629, 281] width 116 height 21
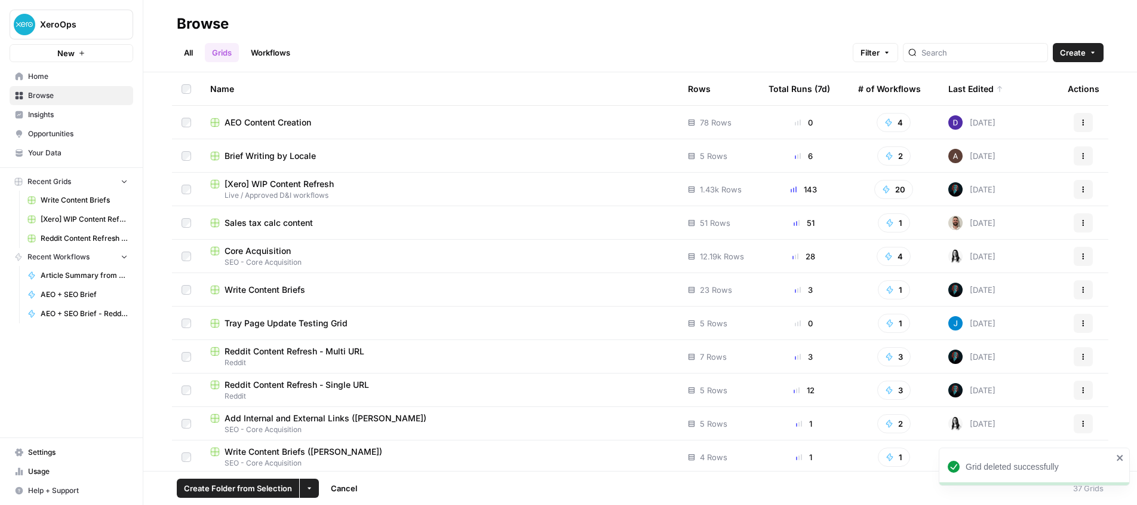
click at [303, 184] on span "[Xero] WIP Content Refresh" at bounding box center [279, 184] width 109 height 12
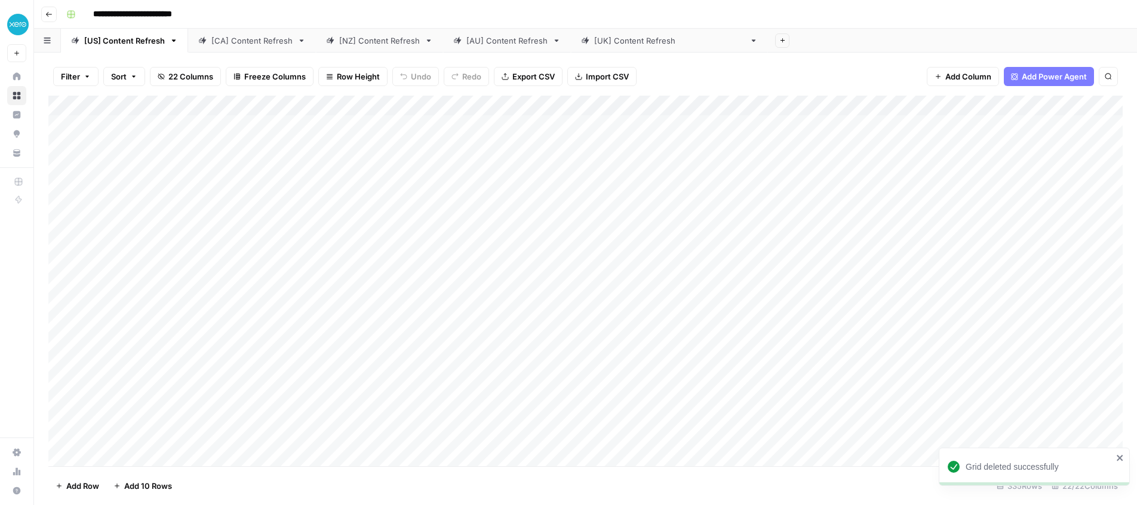
click at [622, 47] on link "[[GEOGRAPHIC_DATA]] Content Refresh" at bounding box center [669, 41] width 197 height 24
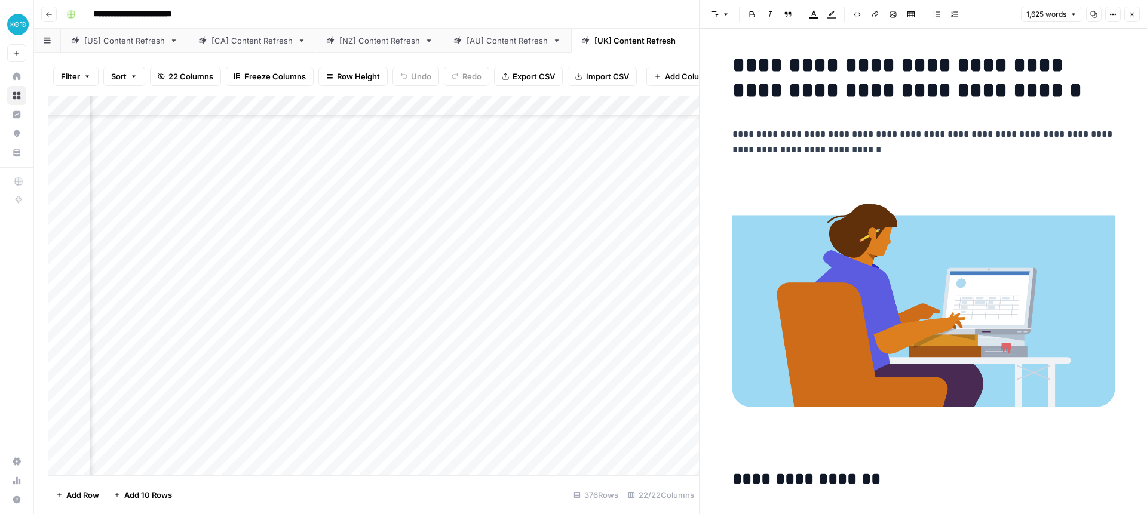
scroll to position [1506, 0]
